Goal: Find contact information

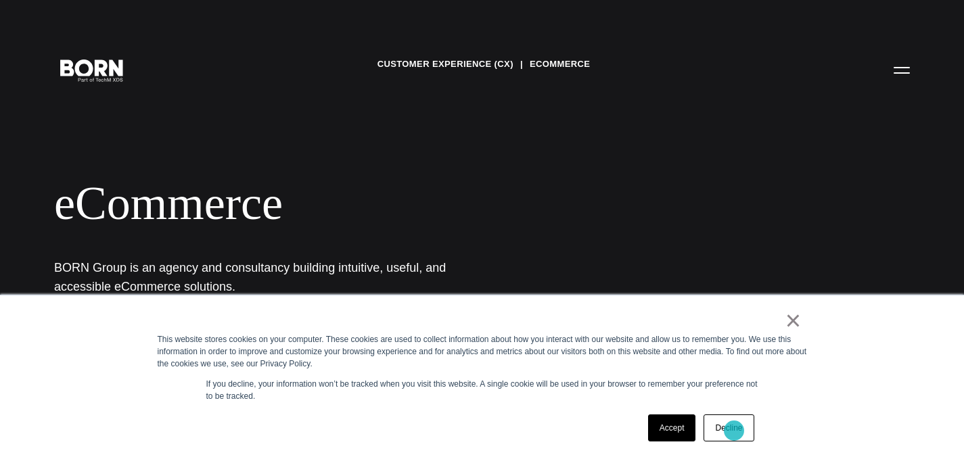
click at [734, 431] on link "Decline" at bounding box center [729, 428] width 50 height 27
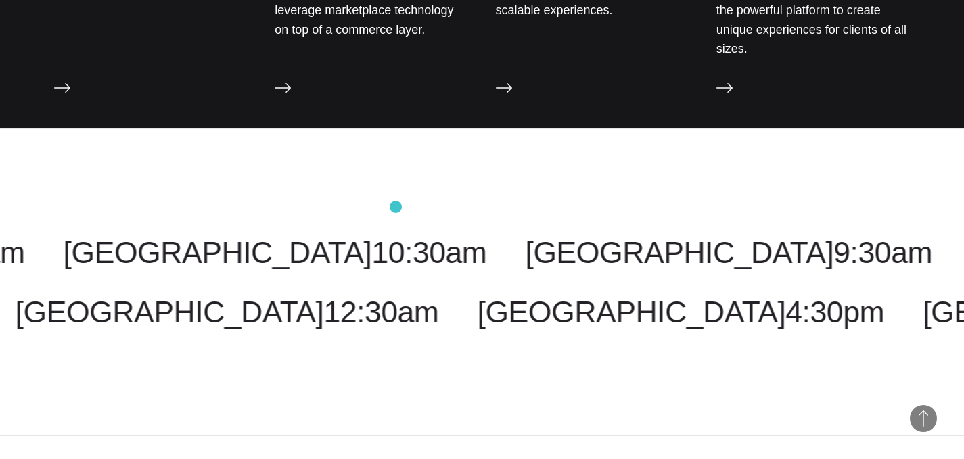
scroll to position [2097, 0]
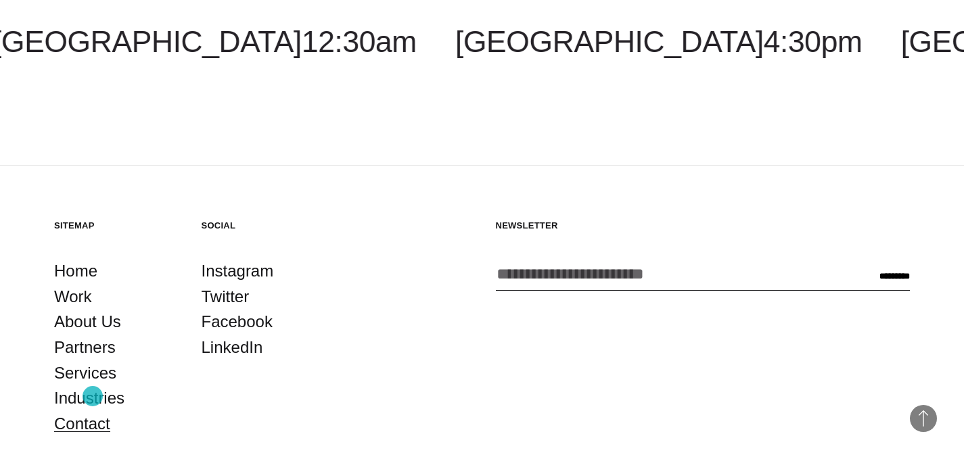
click at [93, 411] on link "Contact" at bounding box center [82, 424] width 56 height 26
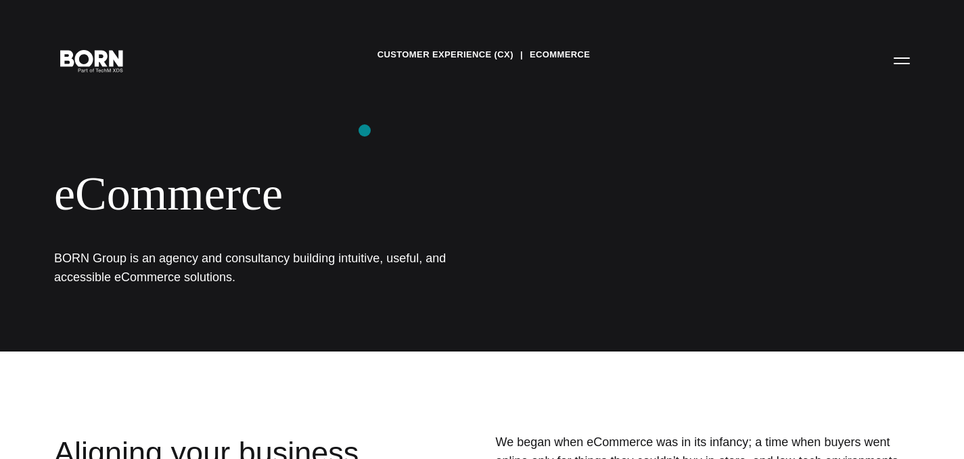
scroll to position [0, 0]
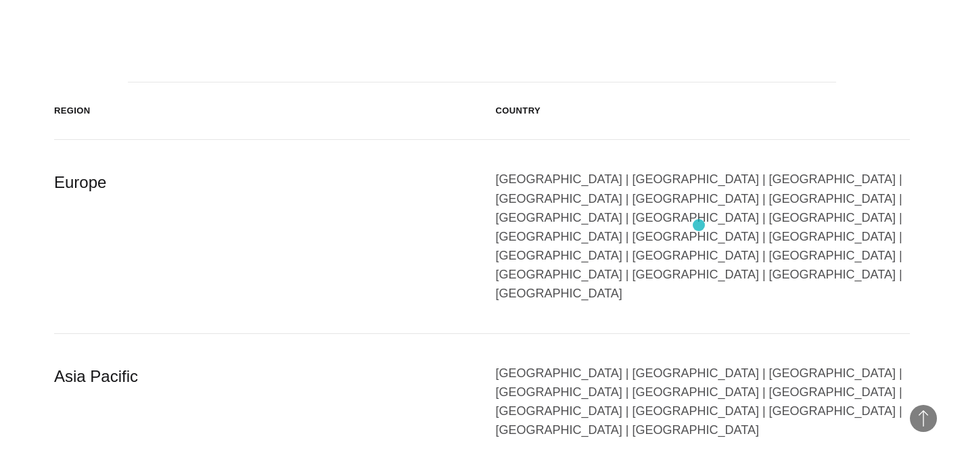
scroll to position [2233, 0]
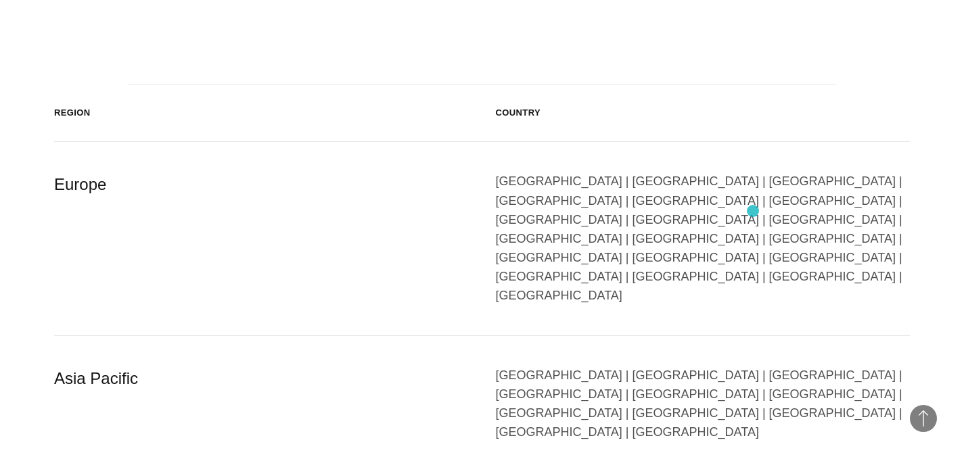
click at [753, 211] on div "[GEOGRAPHIC_DATA] | [GEOGRAPHIC_DATA] | [GEOGRAPHIC_DATA] | [GEOGRAPHIC_DATA] |…" at bounding box center [703, 238] width 415 height 133
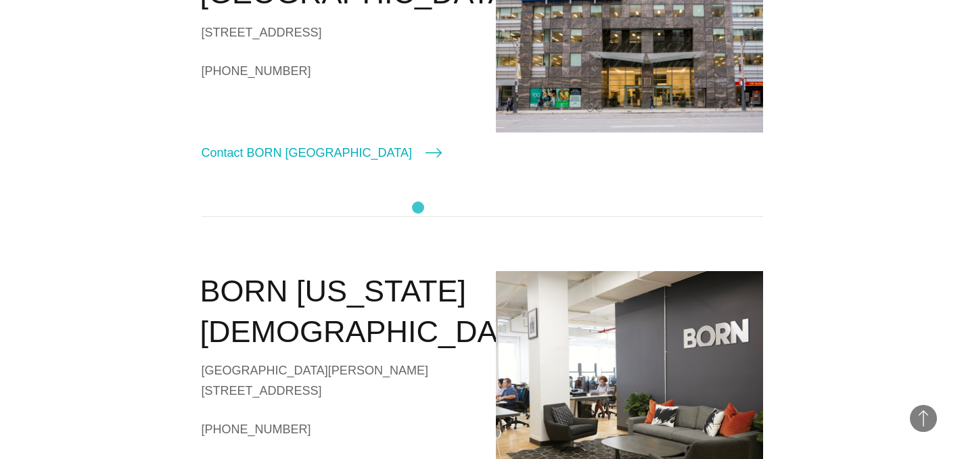
scroll to position [338, 0]
